Goal: Task Accomplishment & Management: Complete application form

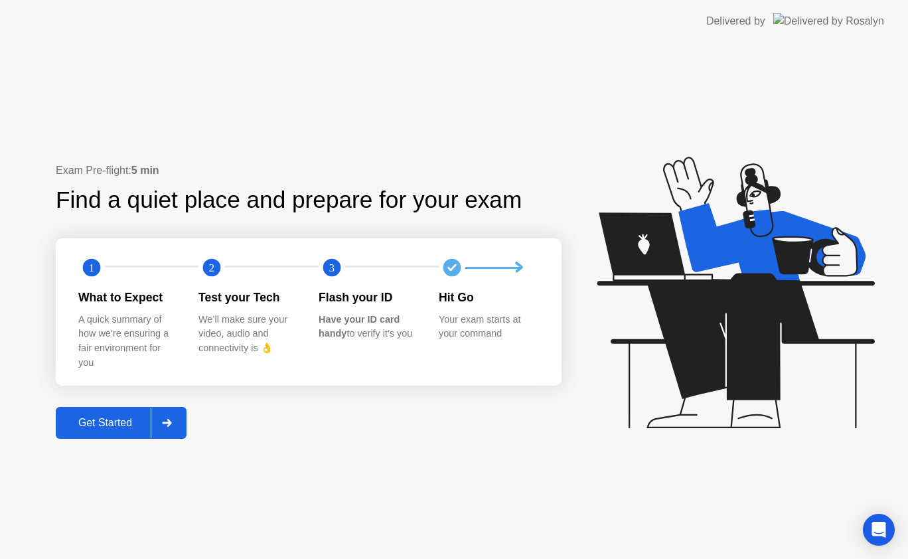
click at [114, 426] on div "Get Started" at bounding box center [105, 423] width 91 height 12
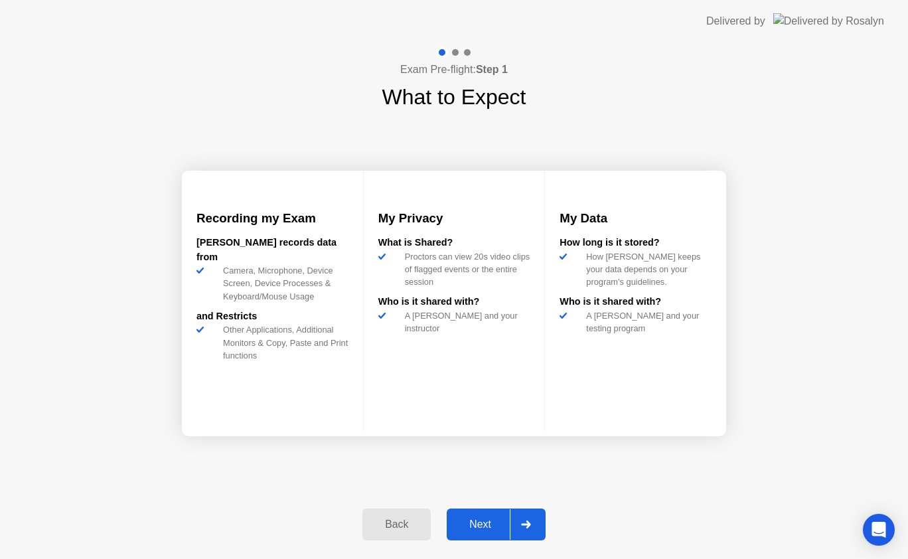
click at [495, 530] on div "Next" at bounding box center [480, 524] width 59 height 12
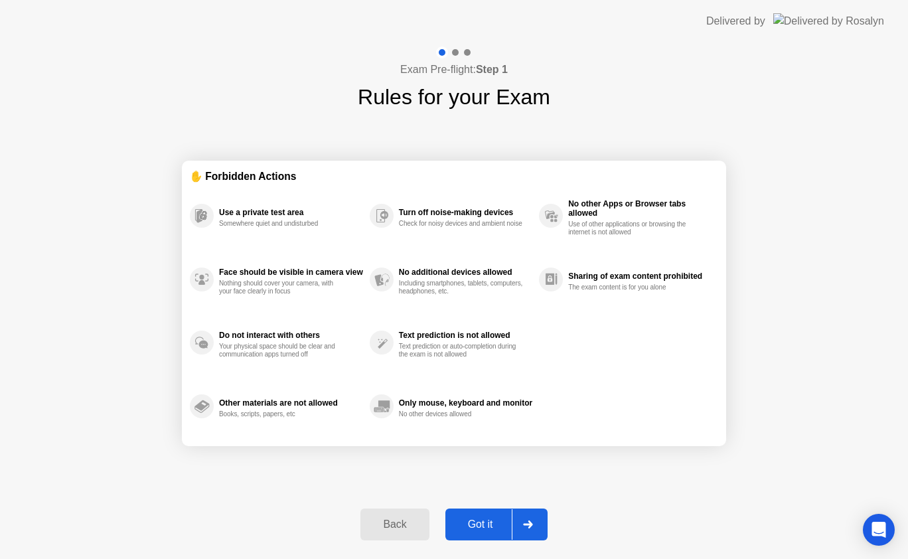
click at [496, 530] on div "Got it" at bounding box center [480, 524] width 62 height 12
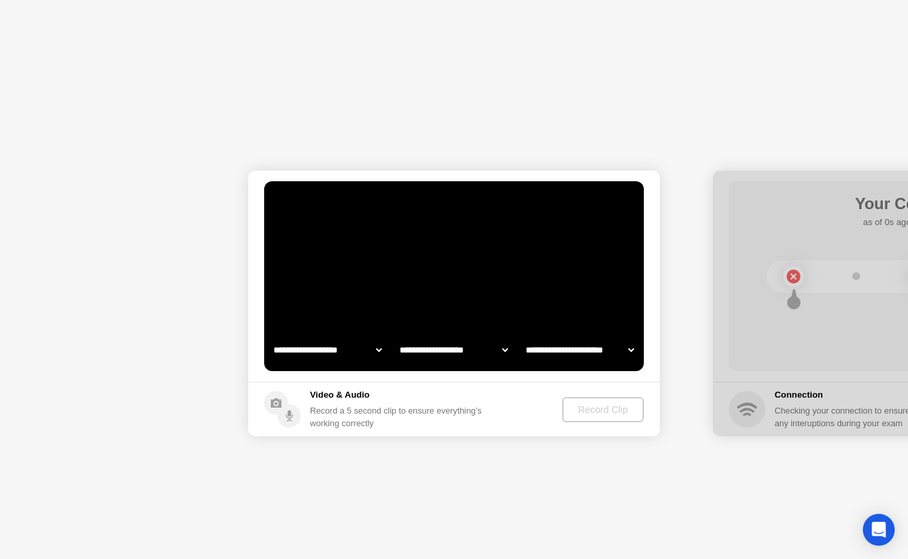
select select "**********"
select select "*******"
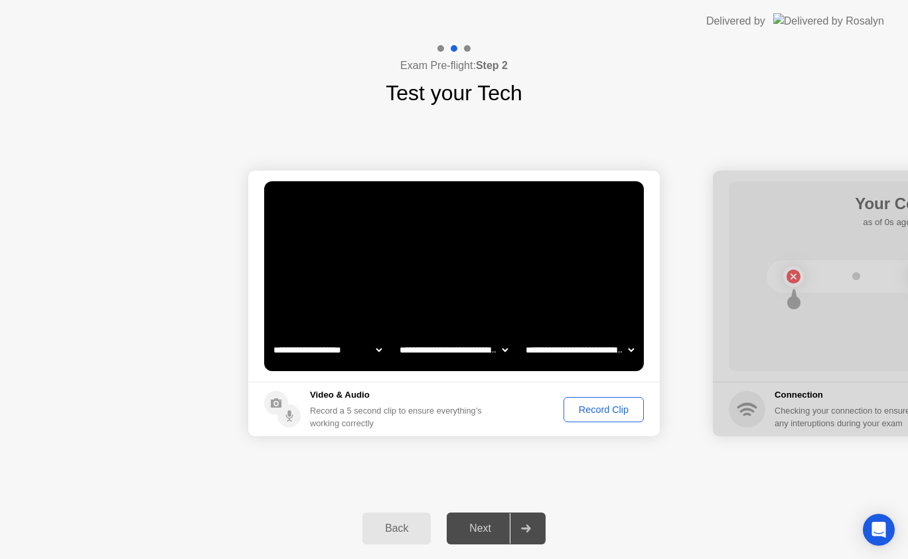
click at [365, 353] on select "**********" at bounding box center [328, 350] width 114 height 27
click at [577, 411] on div "Record Clip" at bounding box center [603, 409] width 71 height 11
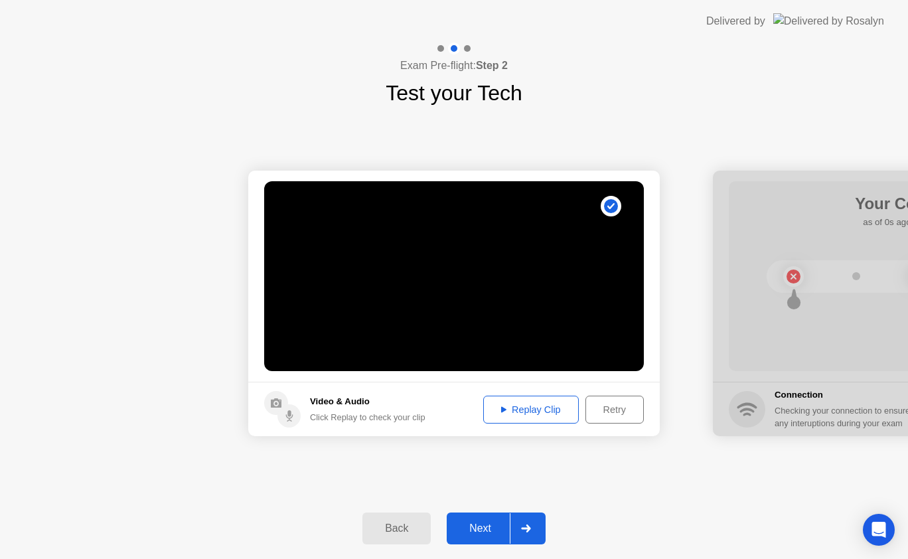
click at [494, 530] on div "Next" at bounding box center [480, 528] width 59 height 12
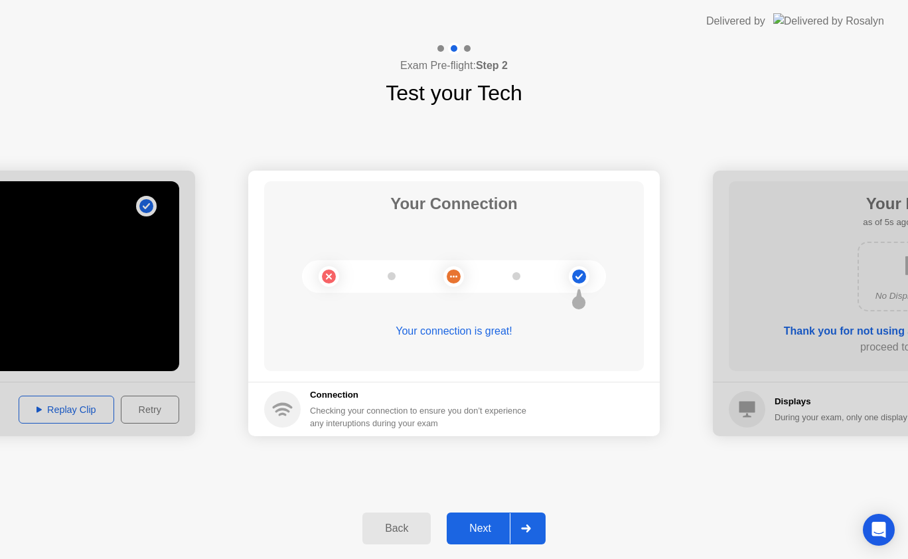
click at [485, 524] on div "Next" at bounding box center [480, 528] width 59 height 12
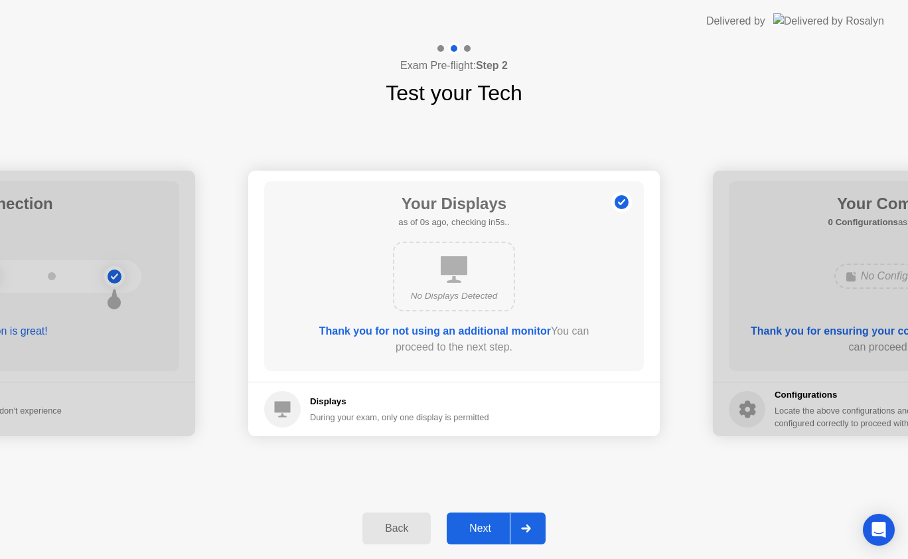
click at [489, 530] on div "Next" at bounding box center [480, 528] width 59 height 12
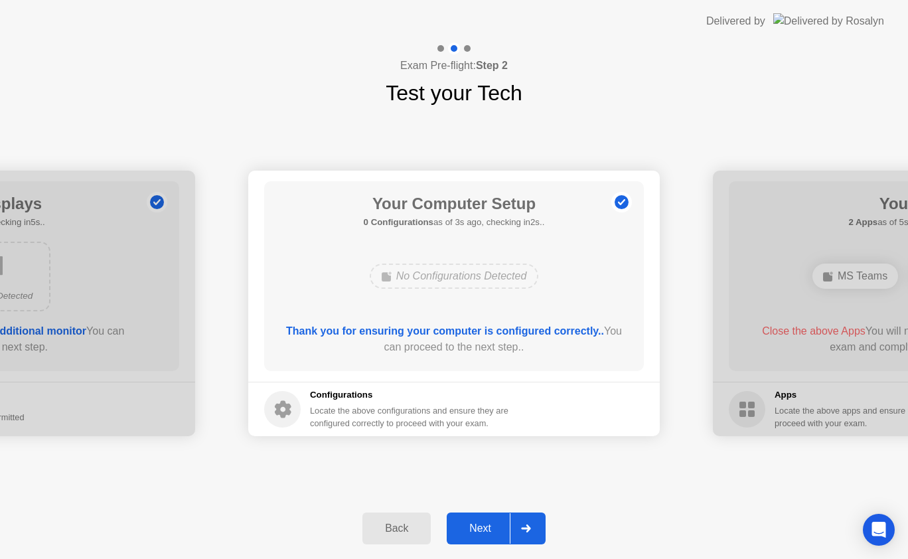
click at [489, 522] on div "Next" at bounding box center [480, 528] width 59 height 12
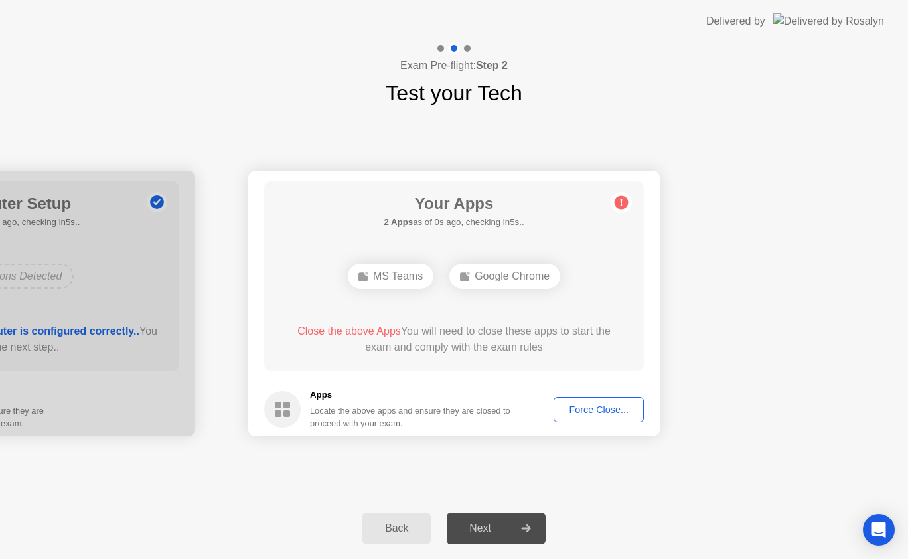
click at [577, 410] on div "Force Close..." at bounding box center [598, 409] width 81 height 11
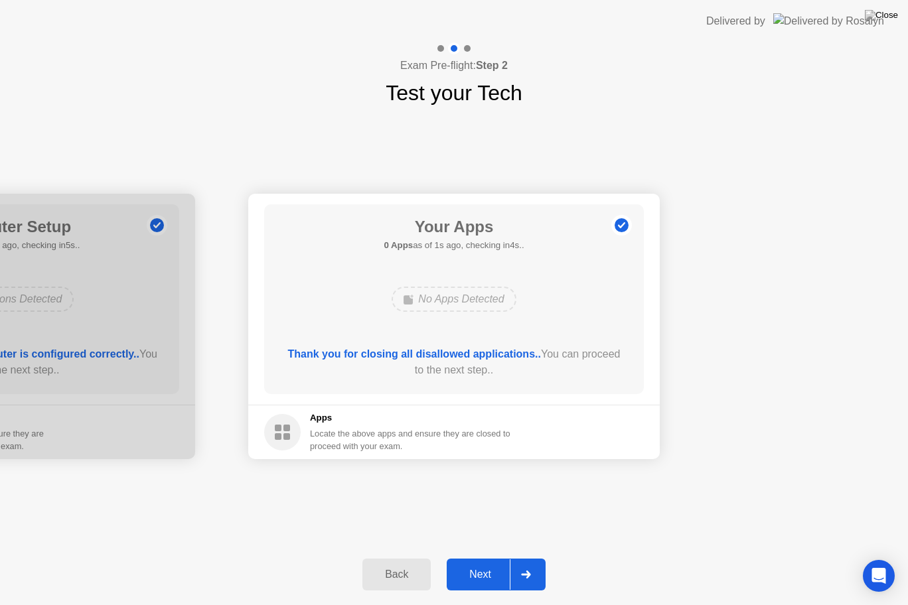
click at [481, 558] on div "Next" at bounding box center [480, 575] width 59 height 12
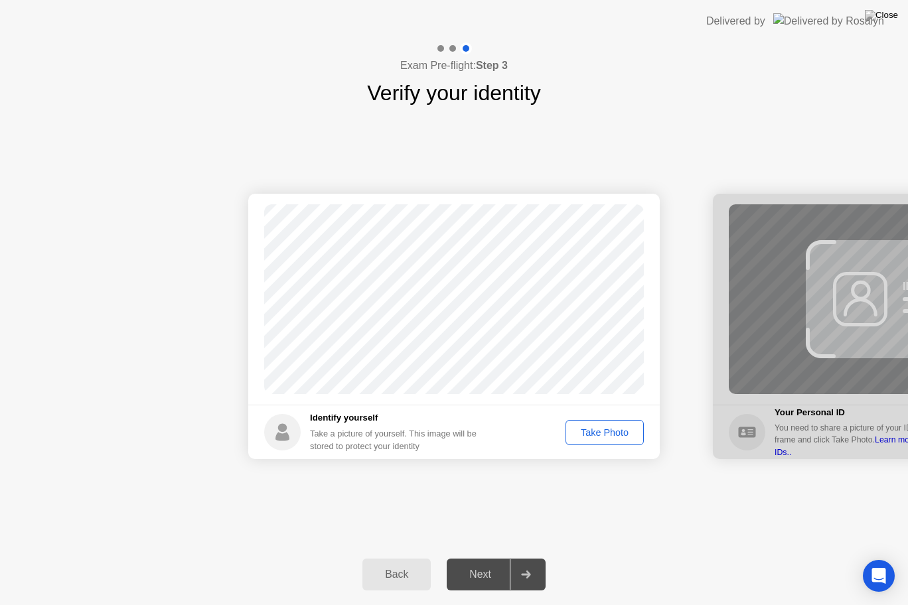
click at [596, 429] on div "Take Photo" at bounding box center [604, 433] width 69 height 11
click at [474, 558] on div "Next" at bounding box center [480, 575] width 59 height 12
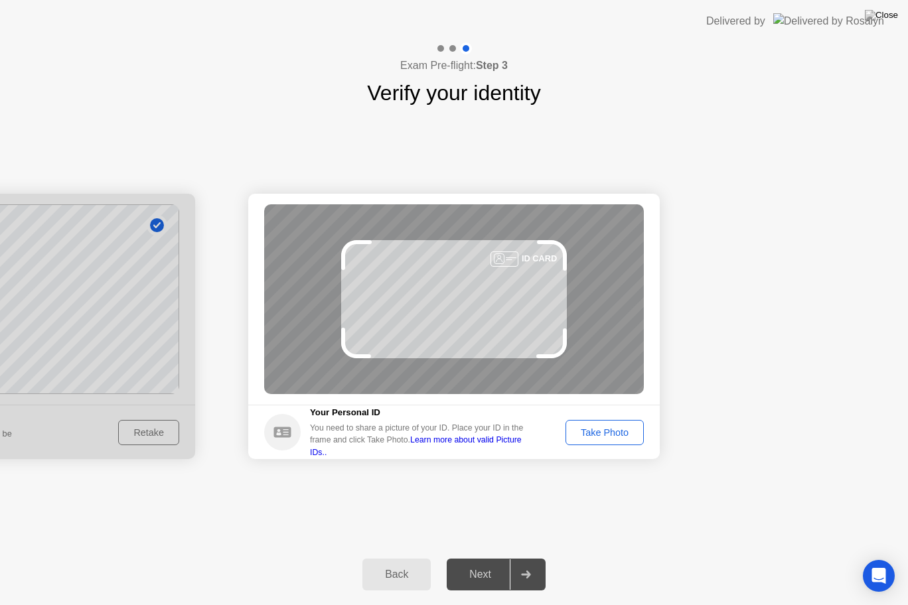
click at [600, 432] on div "Take Photo" at bounding box center [604, 433] width 69 height 11
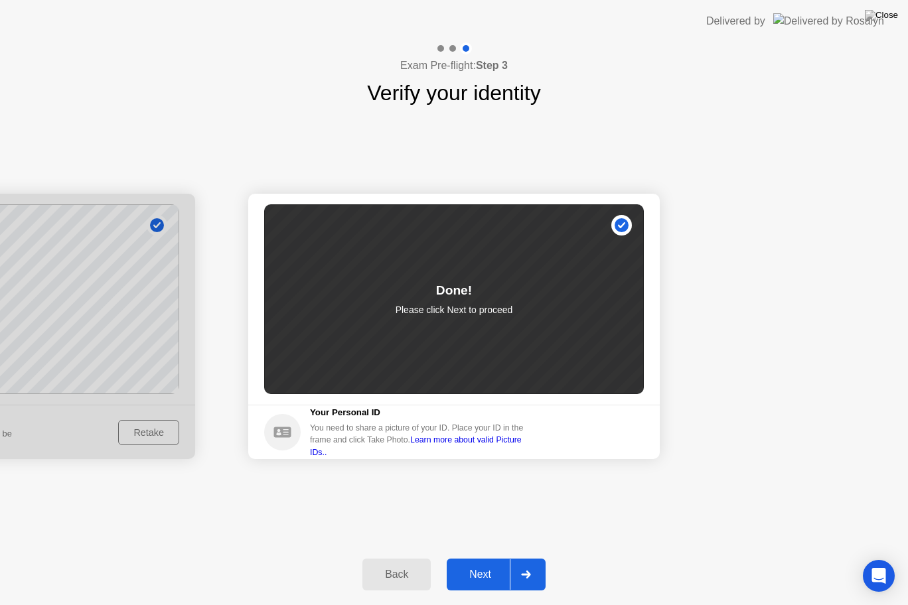
click at [475, 558] on div "Next" at bounding box center [480, 575] width 59 height 12
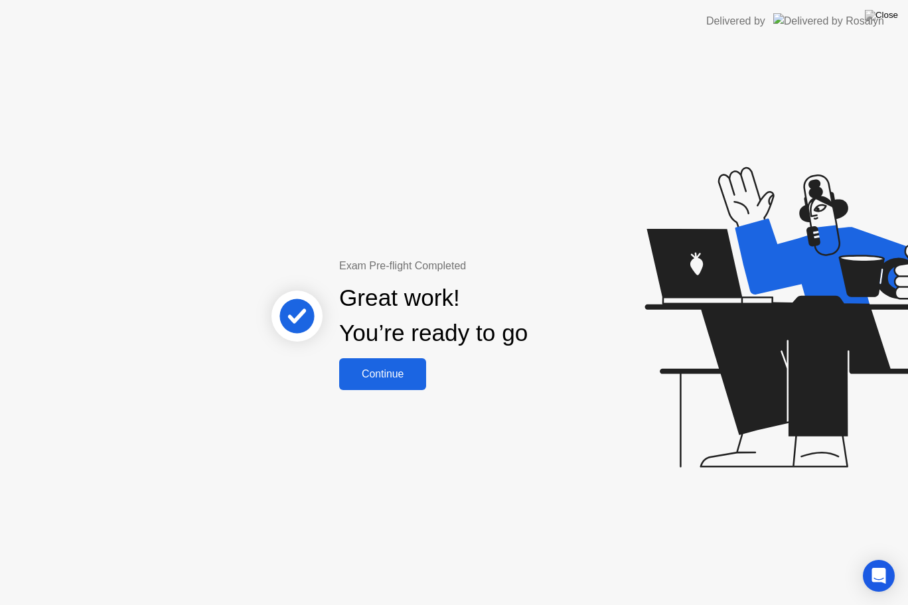
click at [377, 380] on div "Continue" at bounding box center [382, 374] width 79 height 12
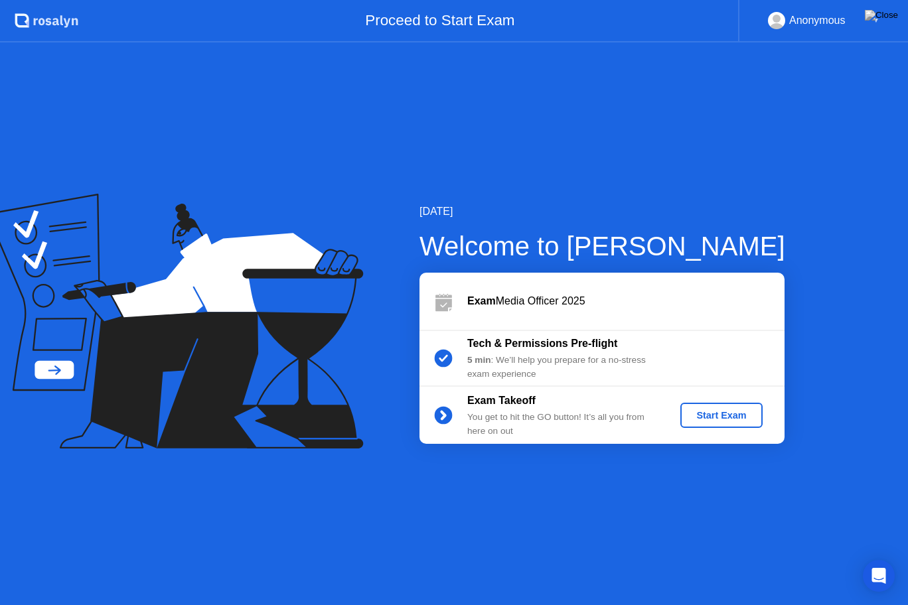
click at [704, 416] on div "Start Exam" at bounding box center [721, 415] width 71 height 11
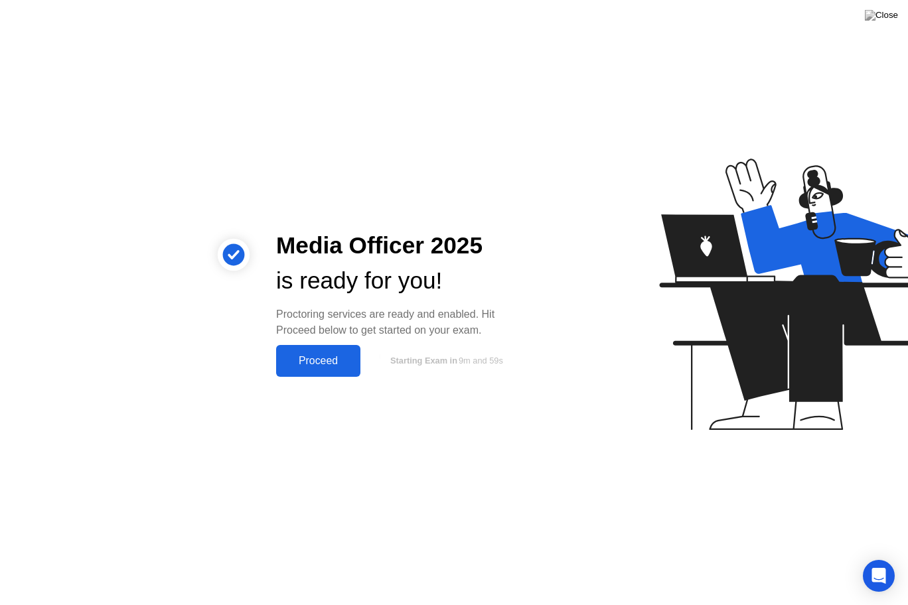
click at [336, 358] on div "Proceed" at bounding box center [318, 361] width 76 height 12
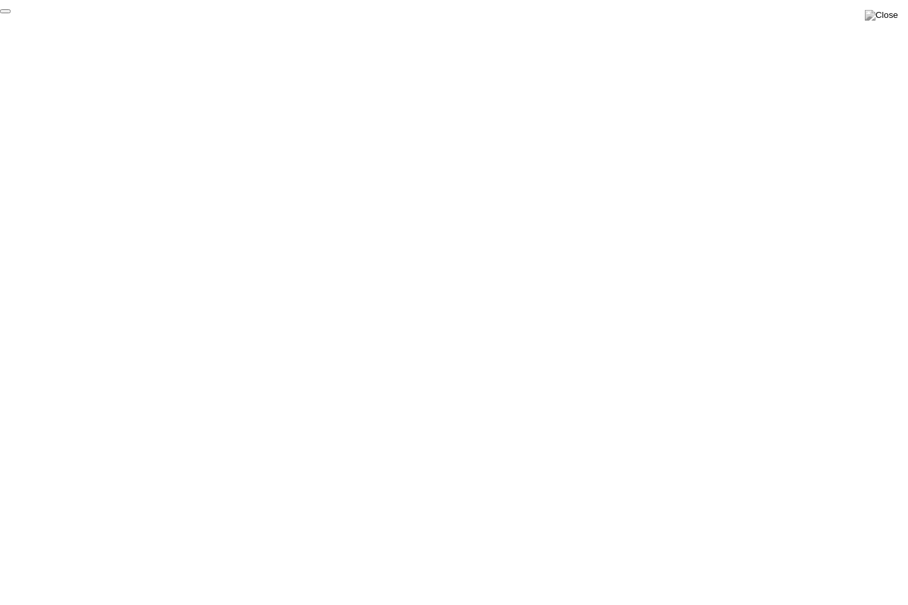
click at [11, 13] on button "End Proctoring Session" at bounding box center [5, 11] width 11 height 4
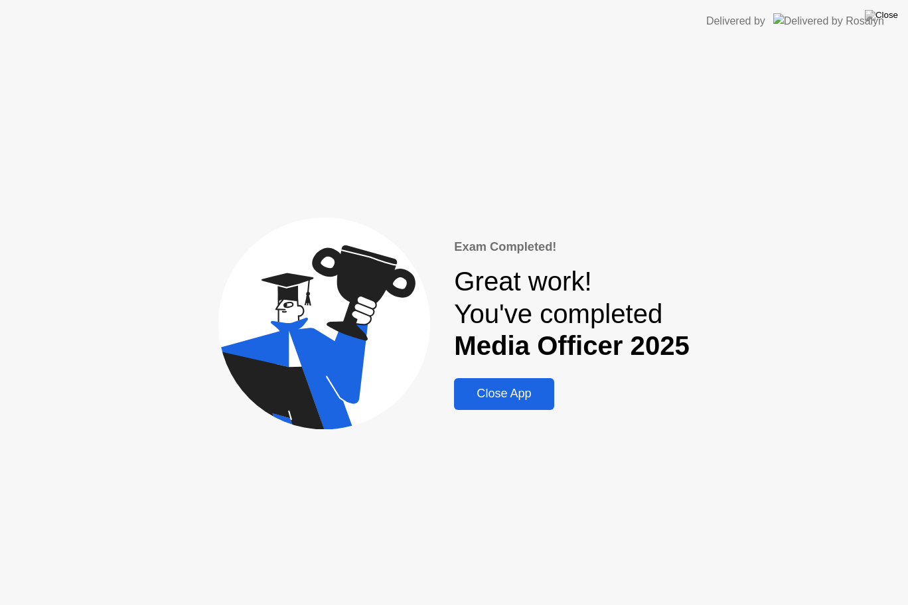
click at [505, 400] on div "Close App" at bounding box center [504, 394] width 92 height 14
